Goal: Find specific page/section: Find specific page/section

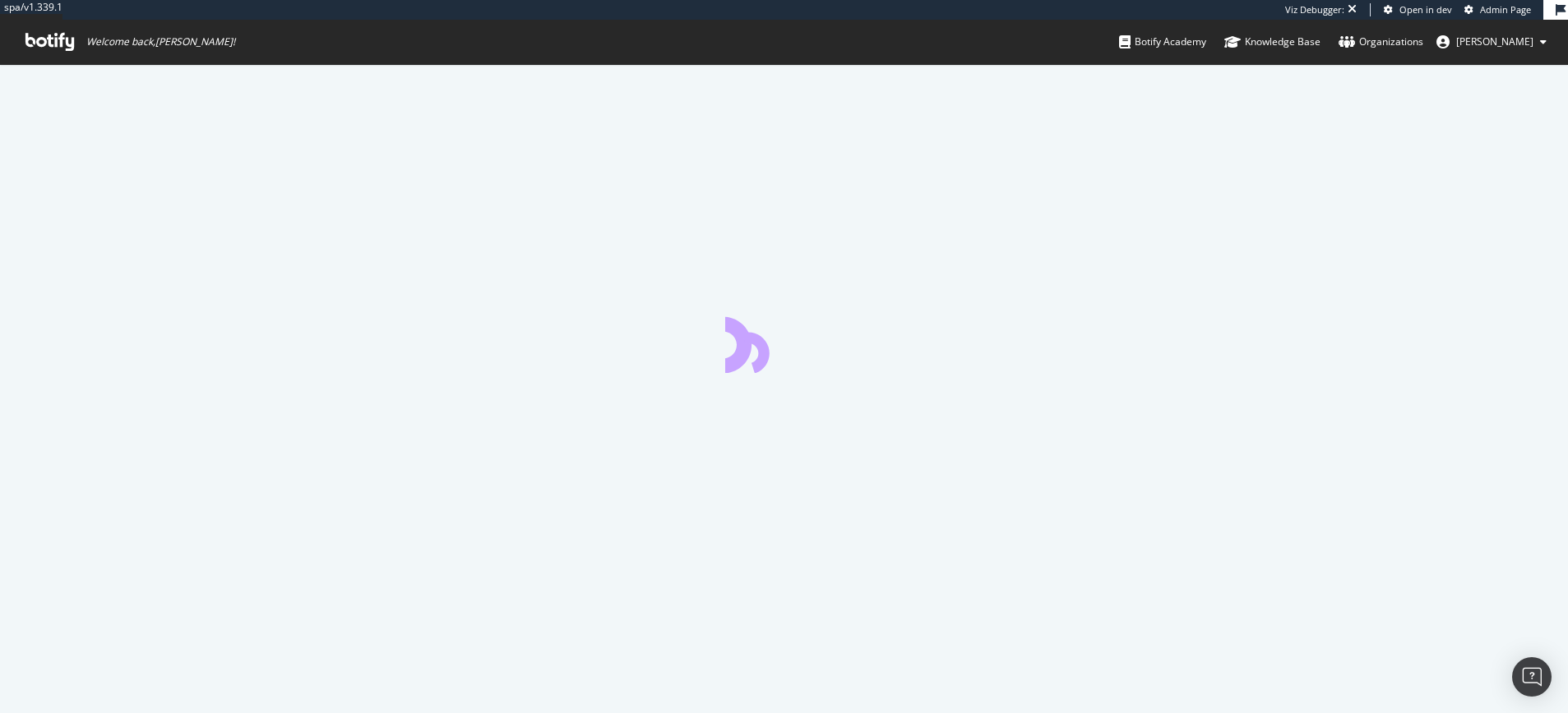
click at [1503, 10] on span "Admin Page" at bounding box center [1505, 9] width 51 height 12
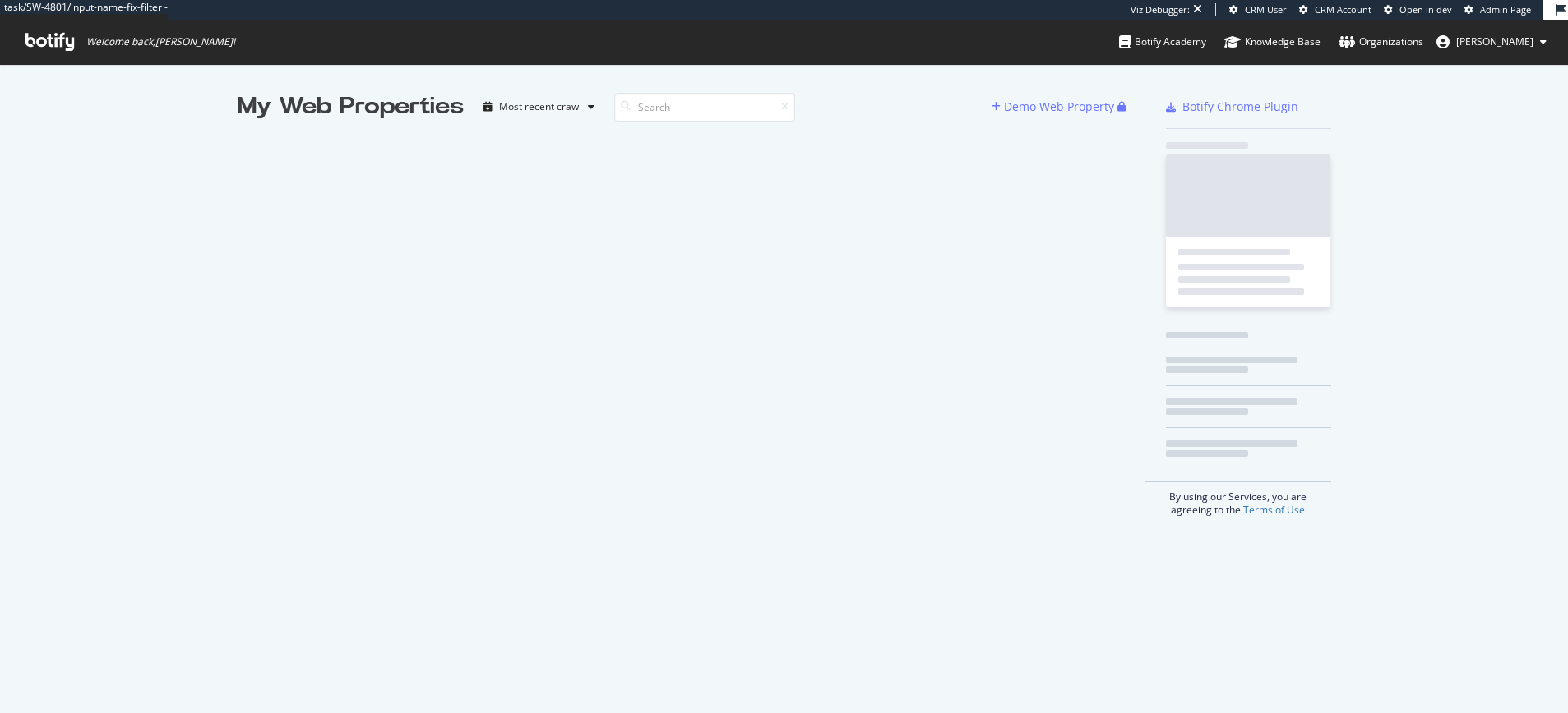
scroll to position [701, 1543]
